Goal: Obtain resource: Download file/media

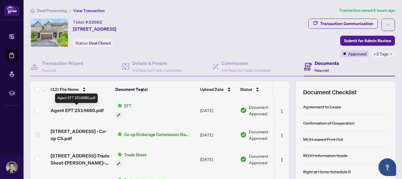
click at [86, 109] on span "Agent EFT 2514680.pdf" at bounding box center [77, 109] width 53 height 7
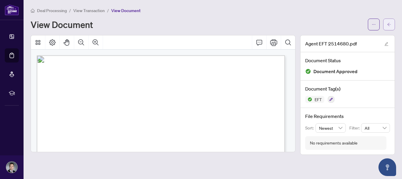
click at [389, 23] on icon "arrow-left" at bounding box center [389, 24] width 4 height 3
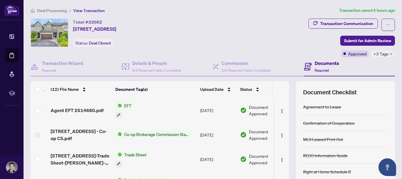
click at [183, 101] on td "EFT" at bounding box center [155, 109] width 85 height 25
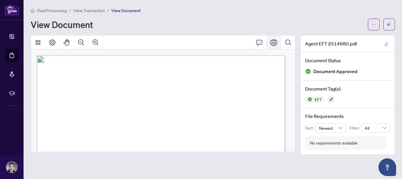
click at [274, 43] on icon "Print" at bounding box center [273, 42] width 7 height 6
